Goal: Obtain resource: Download file/media

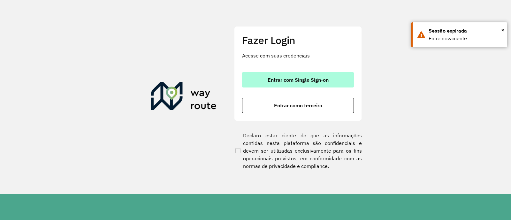
click at [284, 86] on button "Entrar com Single Sign-on" at bounding box center [298, 79] width 112 height 15
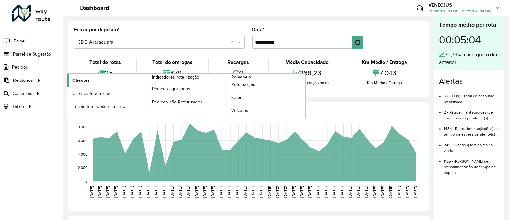
click at [86, 84] on link "Clientes" at bounding box center [106, 80] width 79 height 13
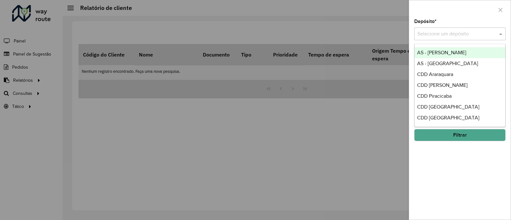
click at [440, 36] on input "text" at bounding box center [453, 34] width 72 height 8
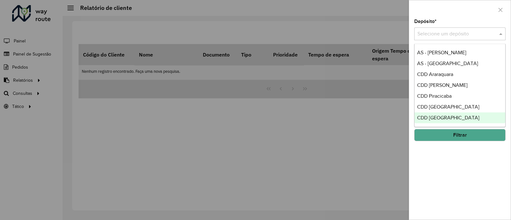
click at [430, 116] on span "CDD [GEOGRAPHIC_DATA]" at bounding box center [448, 117] width 62 height 5
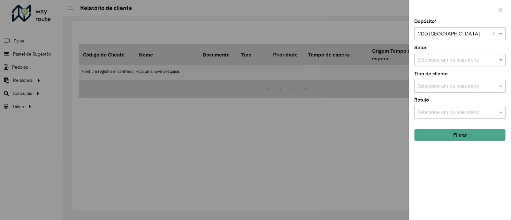
click at [441, 85] on input "text" at bounding box center [457, 87] width 82 height 8
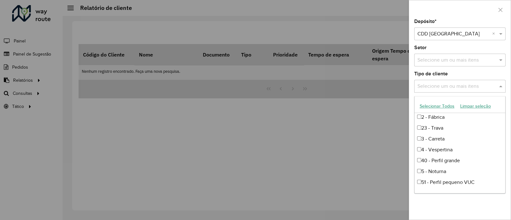
scroll to position [45, 0]
click at [451, 149] on div "4 - Vespertina" at bounding box center [459, 149] width 91 height 11
click at [452, 207] on div "Depósito * Selecione um depósito × CDD [GEOGRAPHIC_DATA] × Setor Selecione um o…" at bounding box center [459, 119] width 101 height 200
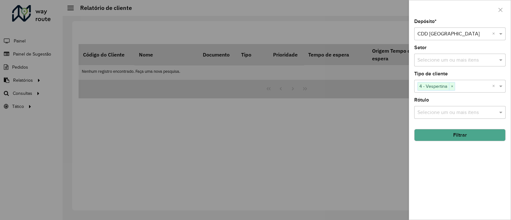
click at [456, 139] on button "Filtrar" at bounding box center [459, 135] width 91 height 12
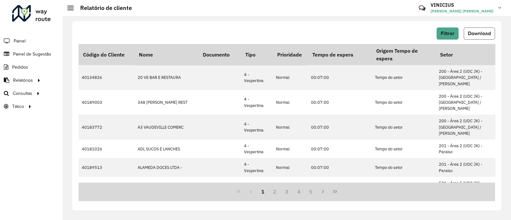
click at [475, 34] on span "Download" at bounding box center [479, 33] width 23 height 5
